Goal: Task Accomplishment & Management: Use online tool/utility

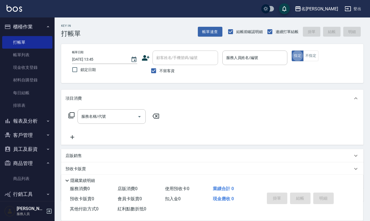
scroll to position [7, 0]
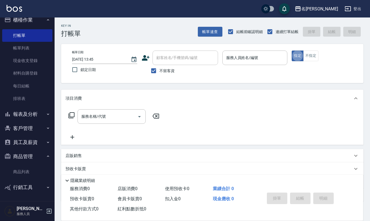
click at [22, 119] on button "報表及分析" at bounding box center [27, 114] width 50 height 14
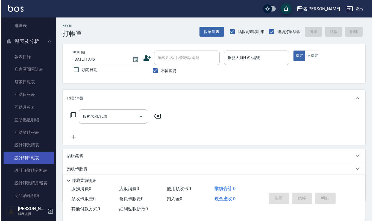
scroll to position [116, 0]
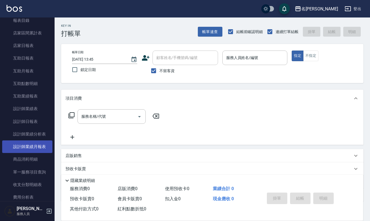
click at [38, 149] on link "設計師業績月報表" at bounding box center [27, 146] width 50 height 13
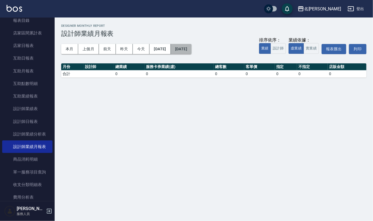
click at [184, 46] on button "[DATE]" at bounding box center [181, 49] width 21 height 10
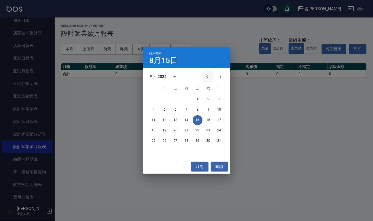
click at [209, 77] on icon "Previous month" at bounding box center [207, 76] width 7 height 7
click at [209, 76] on icon "Previous month" at bounding box center [207, 76] width 7 height 7
click at [152, 151] on button "30" at bounding box center [154, 151] width 10 height 10
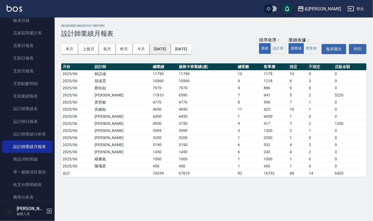
click at [163, 49] on button "[DATE]" at bounding box center [159, 49] width 21 height 10
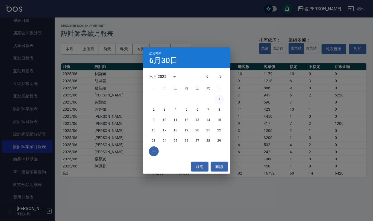
click at [220, 99] on button "1" at bounding box center [219, 99] width 10 height 10
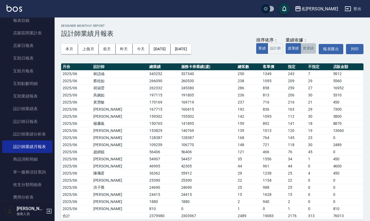
click at [305, 48] on button "實業績" at bounding box center [308, 48] width 15 height 11
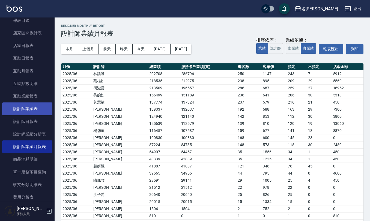
click at [25, 111] on link "設計師業績表" at bounding box center [27, 108] width 50 height 13
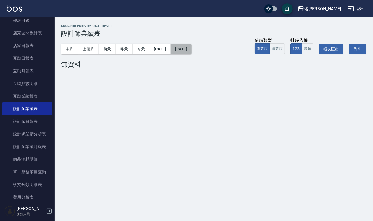
click at [191, 52] on button "[DATE]" at bounding box center [181, 49] width 21 height 10
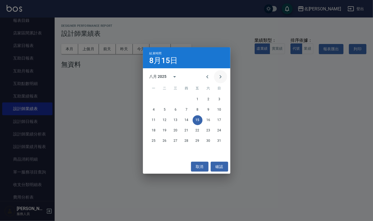
click at [214, 75] on button "Next month" at bounding box center [220, 76] width 13 height 13
click at [203, 78] on button "Previous month" at bounding box center [207, 76] width 13 height 13
click at [149, 150] on button "30" at bounding box center [154, 151] width 10 height 10
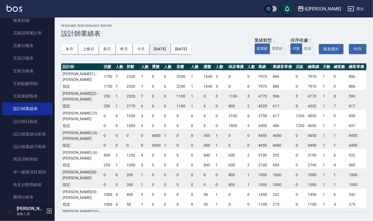
click at [164, 49] on button "[DATE]" at bounding box center [159, 49] width 21 height 10
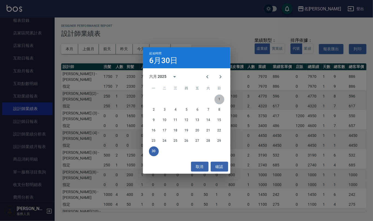
click at [217, 98] on button "1" at bounding box center [219, 99] width 10 height 10
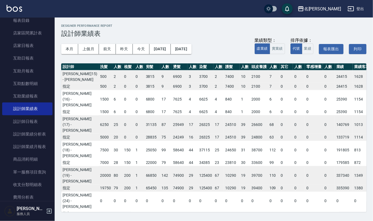
scroll to position [291, 0]
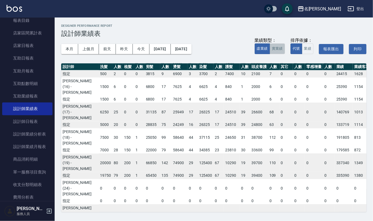
click at [277, 47] on button "實業績" at bounding box center [276, 48] width 15 height 11
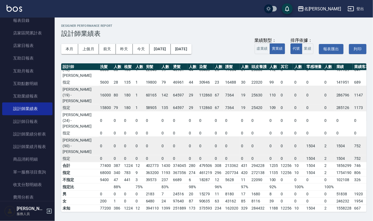
scroll to position [364, 0]
click at [191, 44] on button "[DATE]" at bounding box center [181, 49] width 21 height 10
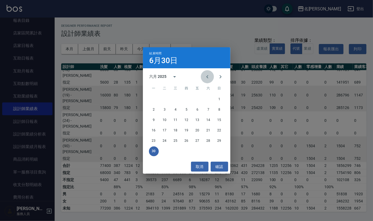
click at [206, 77] on icon "Previous month" at bounding box center [207, 76] width 7 height 7
click at [206, 141] on button "31" at bounding box center [208, 141] width 10 height 10
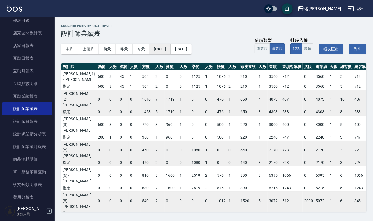
click at [170, 44] on button "[DATE]" at bounding box center [159, 49] width 21 height 10
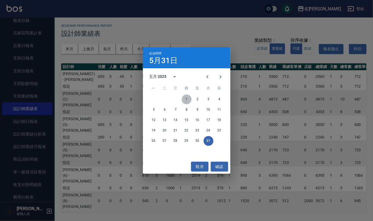
click at [186, 99] on button "1" at bounding box center [186, 99] width 10 height 10
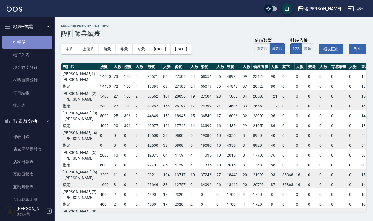
click at [28, 41] on link "打帳單" at bounding box center [27, 42] width 50 height 13
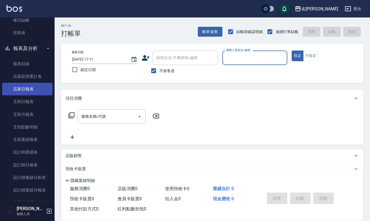
scroll to position [36, 0]
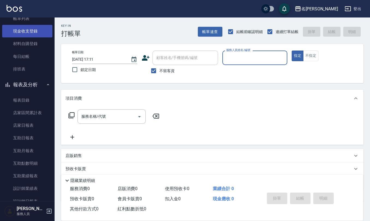
click at [26, 32] on link "現金收支登錄" at bounding box center [27, 31] width 50 height 13
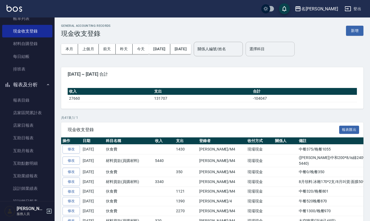
click at [291, 47] on input "選擇科目" at bounding box center [270, 49] width 44 height 10
click at [299, 30] on div "GENERAL ACCOUNTING RECORDS 現金收支登錄 新增" at bounding box center [212, 30] width 302 height 13
click at [358, 29] on button "新增" at bounding box center [354, 31] width 17 height 10
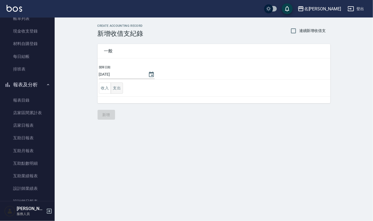
click at [117, 89] on button "支出" at bounding box center [117, 87] width 12 height 11
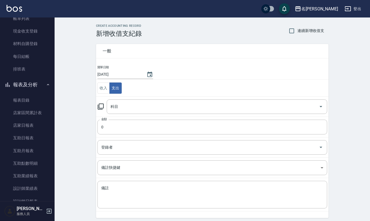
click at [118, 119] on td "金額 0 金額" at bounding box center [212, 127] width 233 height 20
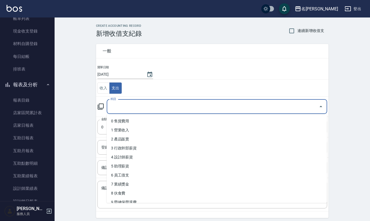
click at [125, 111] on input "科目" at bounding box center [212, 107] width 207 height 10
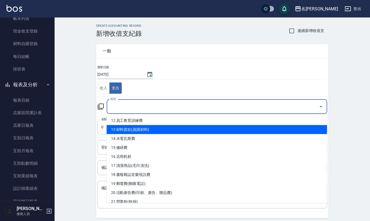
scroll to position [109, 0]
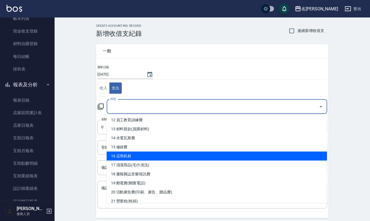
click at [132, 156] on li "16 店用耗材" at bounding box center [217, 155] width 221 height 9
type input "16 店用耗材"
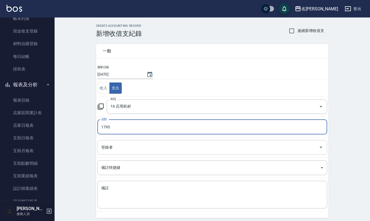
type input "1795"
click at [129, 147] on input "登錄者" at bounding box center [208, 147] width 217 height 10
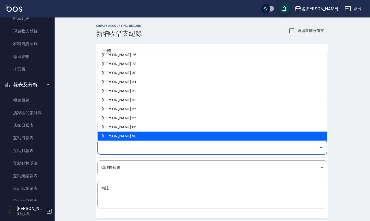
scroll to position [240, 0]
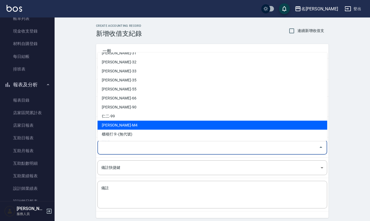
click at [138, 123] on li "[PERSON_NAME]-M4" at bounding box center [212, 125] width 230 height 9
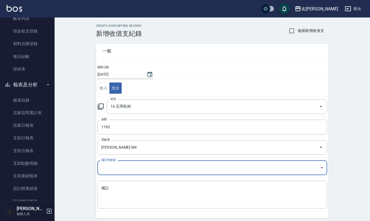
type input "[PERSON_NAME]-M4"
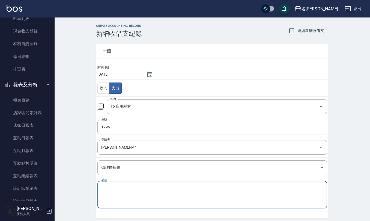
drag, startPoint x: 138, startPoint y: 203, endPoint x: 139, endPoint y: 199, distance: 4.2
click at [138, 202] on textarea "備註" at bounding box center [212, 194] width 222 height 19
type textarea "ㄐ"
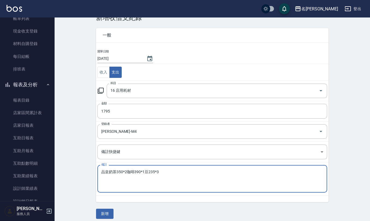
scroll to position [21, 0]
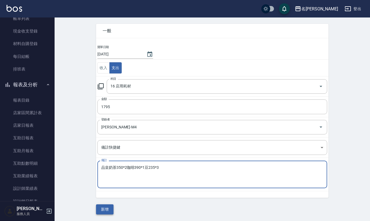
type textarea "品皇奶茶350*2咖啡390*1豆235*3"
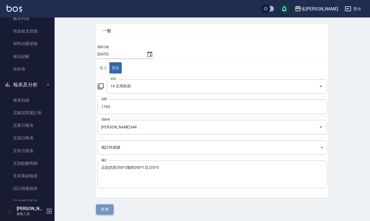
click at [105, 207] on button "新增" at bounding box center [104, 209] width 17 height 10
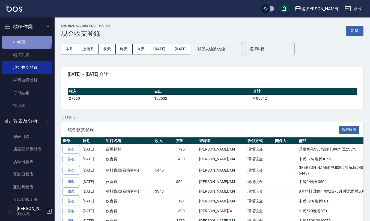
click at [21, 36] on link "打帳單" at bounding box center [27, 42] width 50 height 13
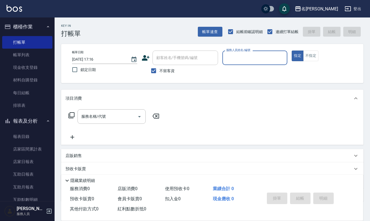
click at [292, 50] on button "指定" at bounding box center [298, 55] width 12 height 11
type button "true"
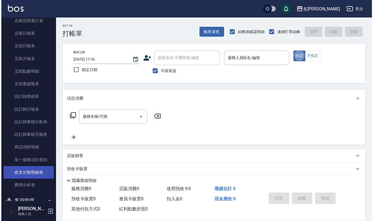
scroll to position [145, 0]
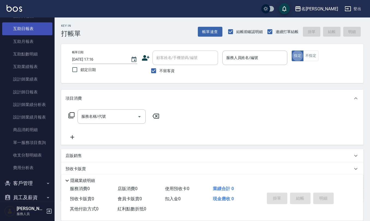
click at [26, 27] on link "互助日報表" at bounding box center [27, 28] width 50 height 13
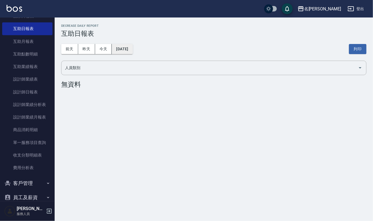
click at [127, 50] on button "[DATE]" at bounding box center [122, 49] width 21 height 10
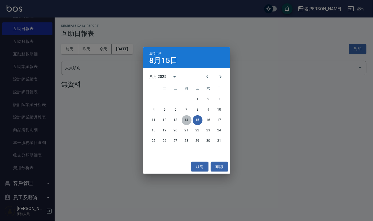
click at [191, 118] on button "14" at bounding box center [186, 120] width 10 height 10
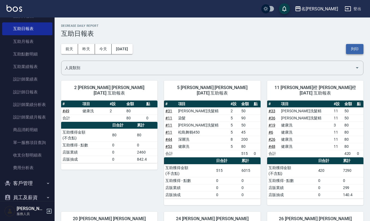
click at [351, 47] on button "列印" at bounding box center [354, 49] width 17 height 10
click at [349, 9] on icon "button" at bounding box center [348, 8] width 7 height 7
